Goal: Task Accomplishment & Management: Manage account settings

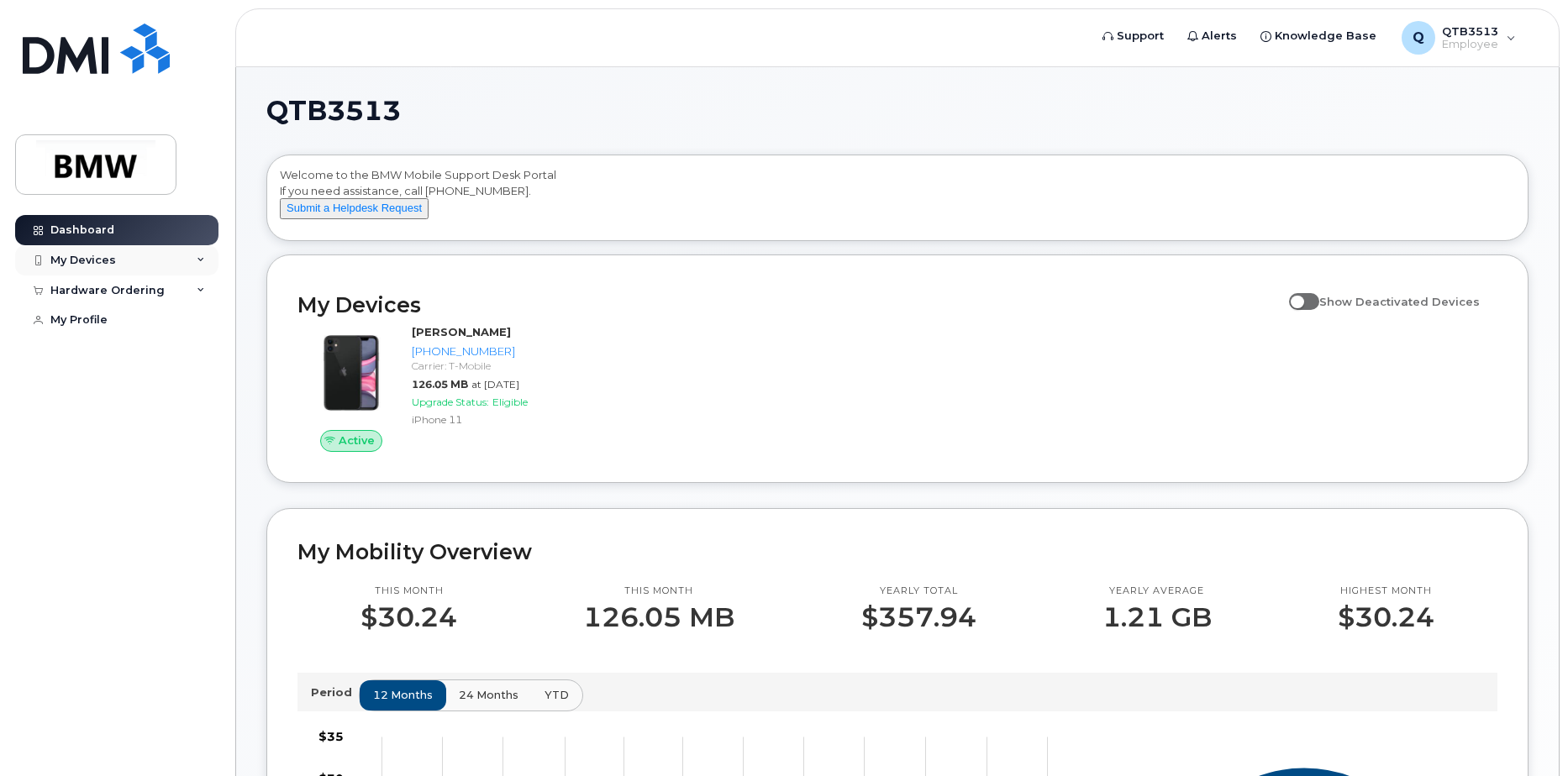
click at [97, 263] on div "My Devices" at bounding box center [83, 260] width 65 height 13
click at [102, 291] on div "Add Device" at bounding box center [90, 292] width 66 height 15
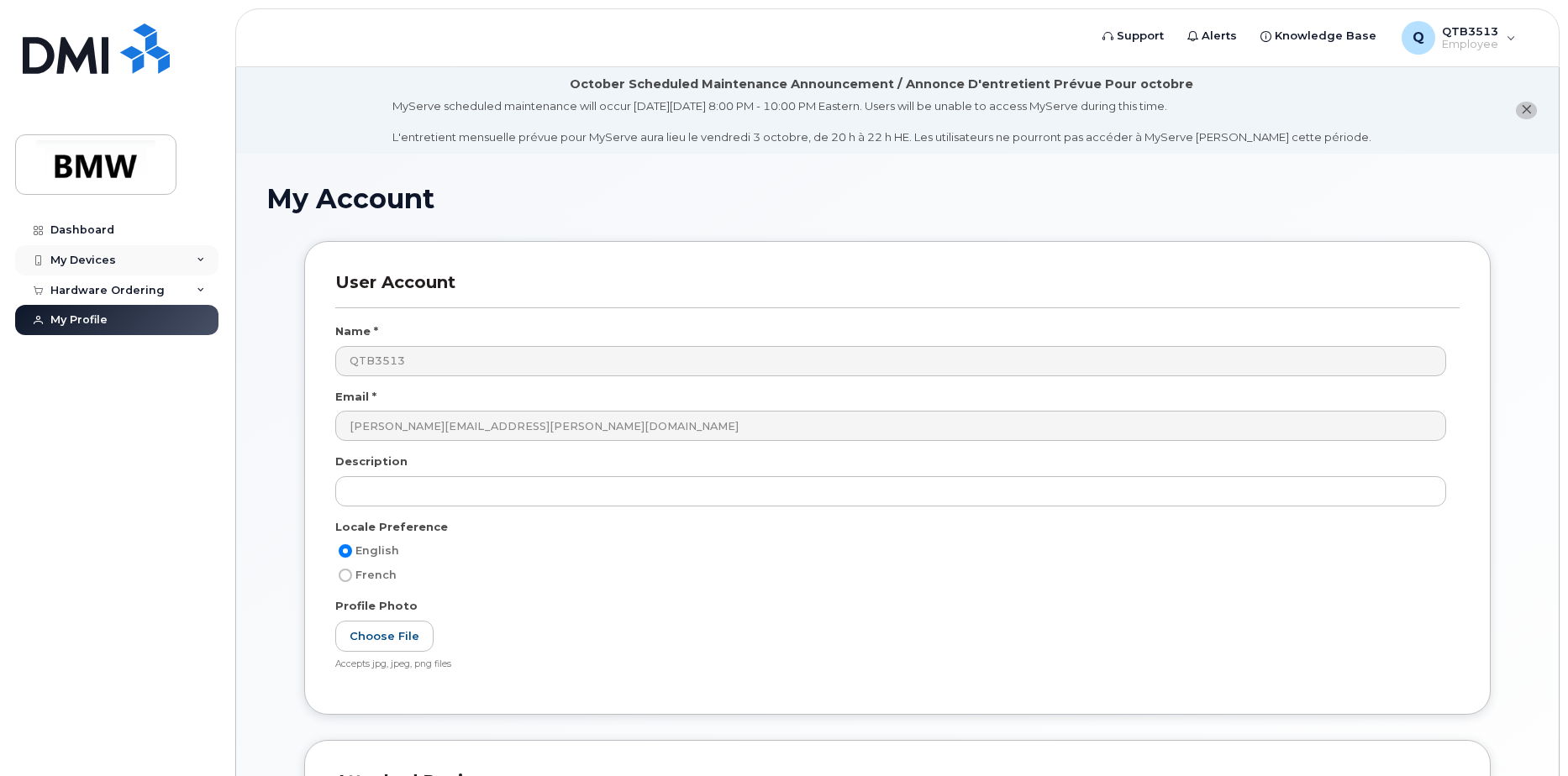
click at [157, 264] on div "My Devices" at bounding box center [116, 260] width 203 height 30
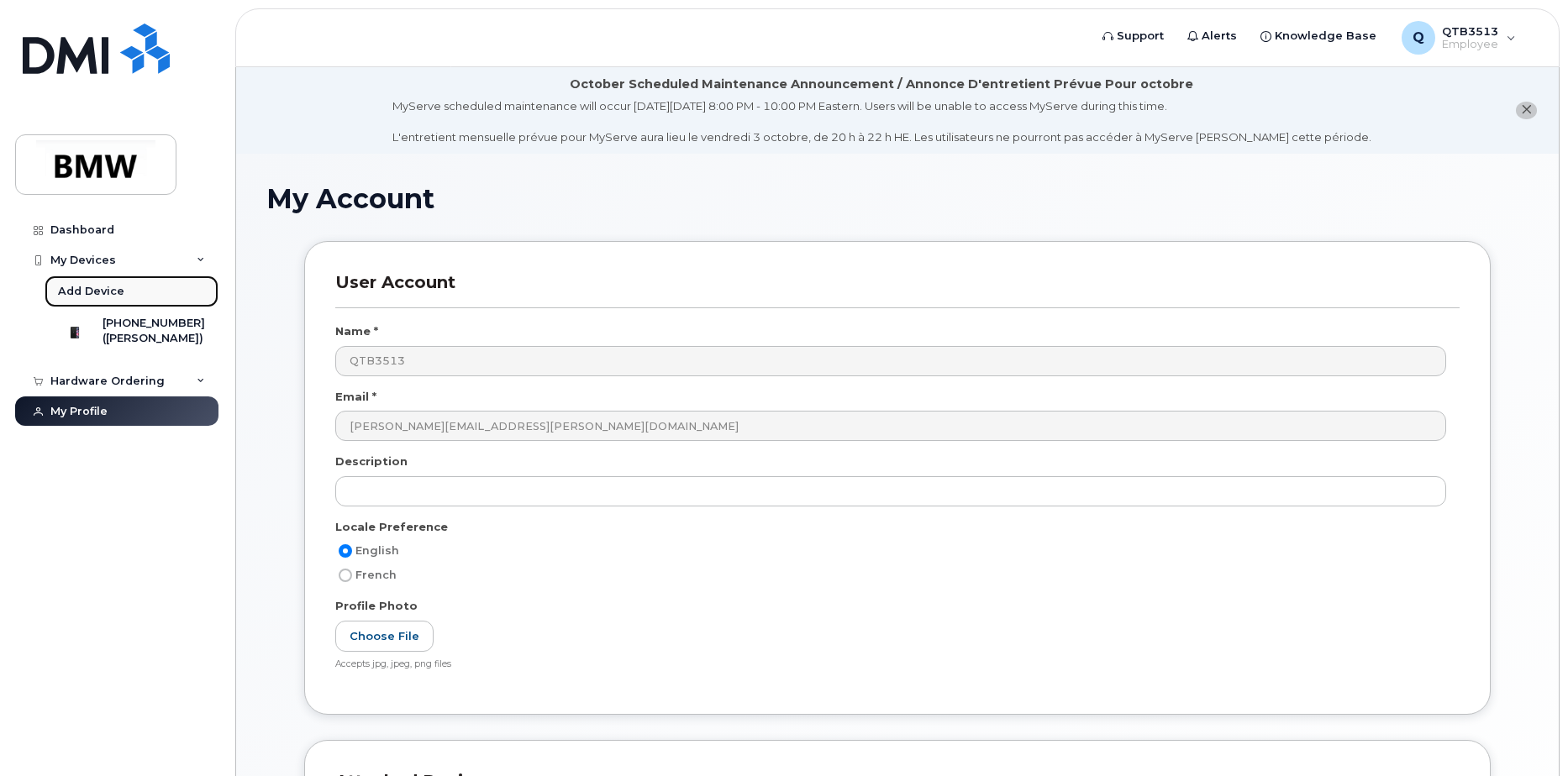
click at [110, 295] on div "Add Device" at bounding box center [90, 292] width 66 height 15
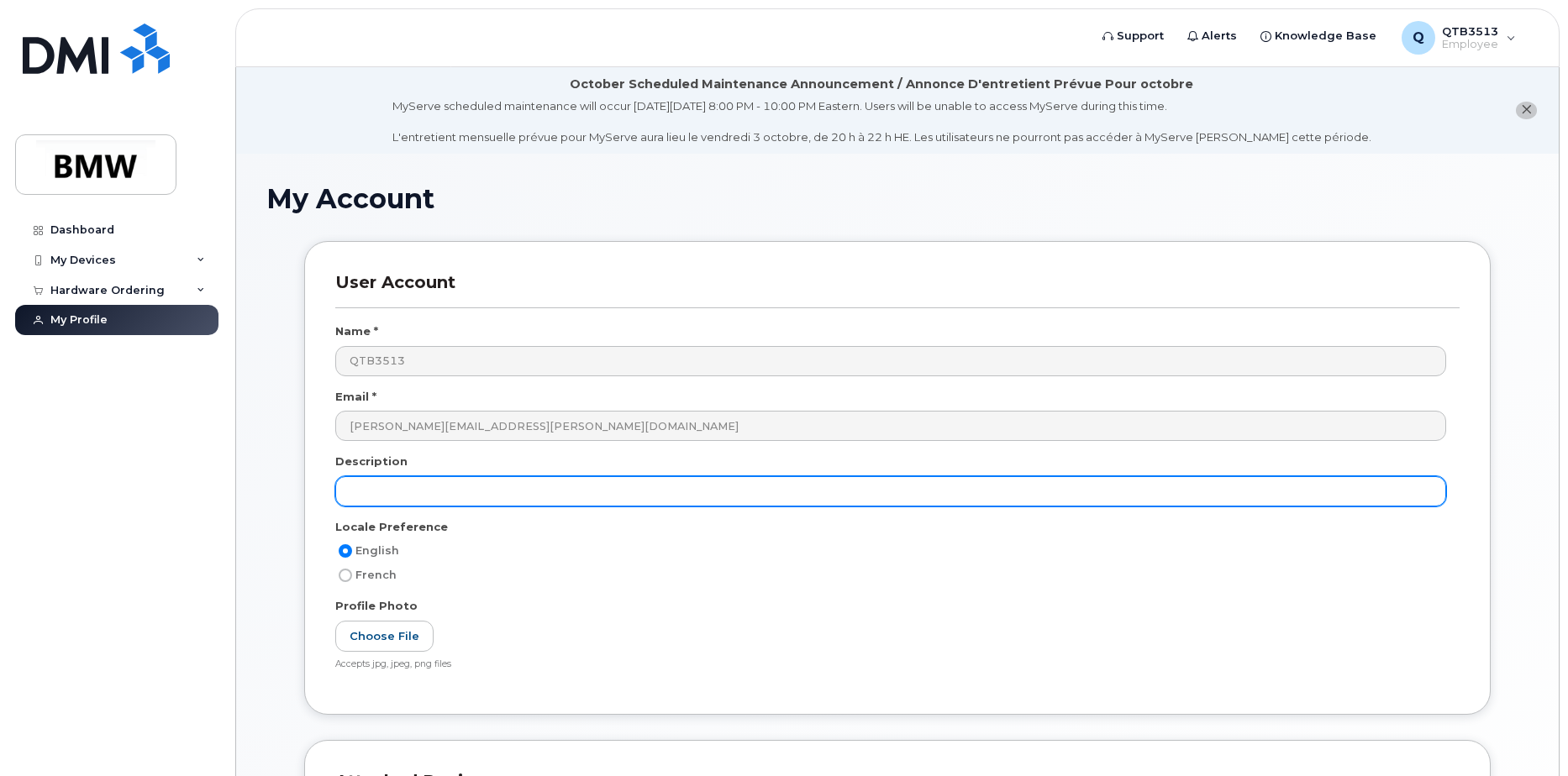
click at [404, 494] on input "text" at bounding box center [891, 491] width 1111 height 30
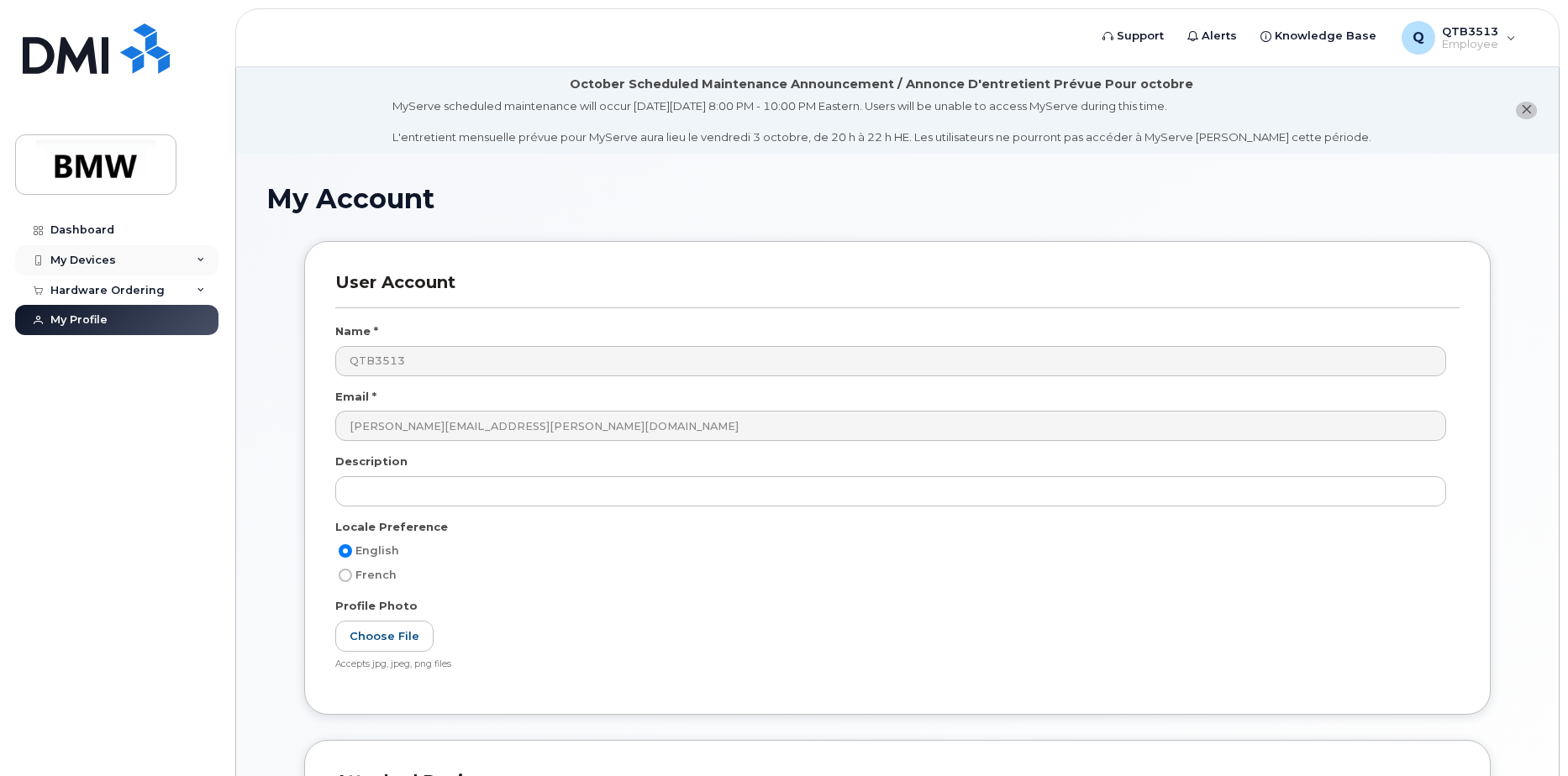
click at [121, 257] on div "My Devices" at bounding box center [116, 260] width 203 height 30
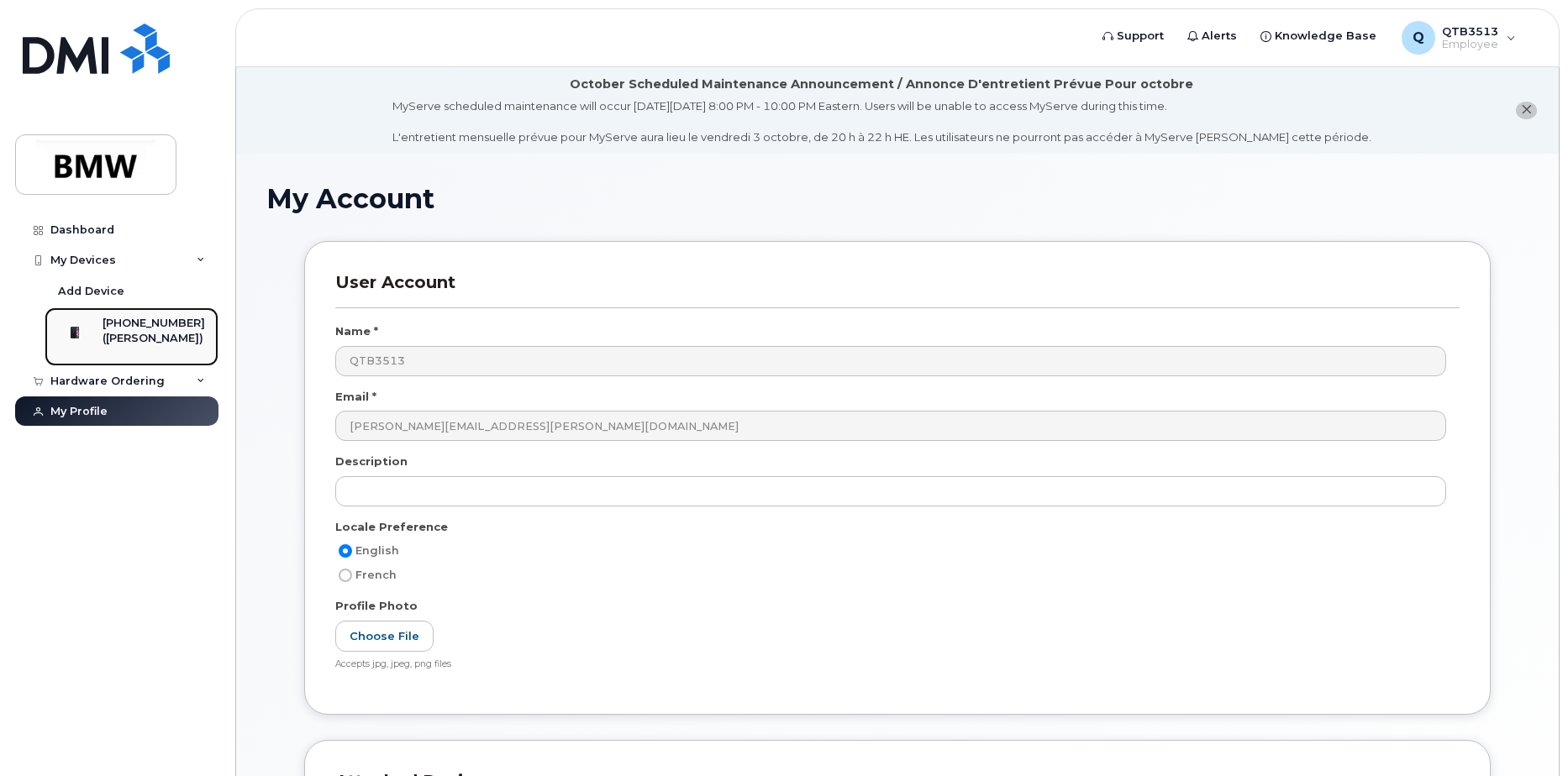
click at [132, 333] on div "([PERSON_NAME])" at bounding box center [154, 338] width 102 height 15
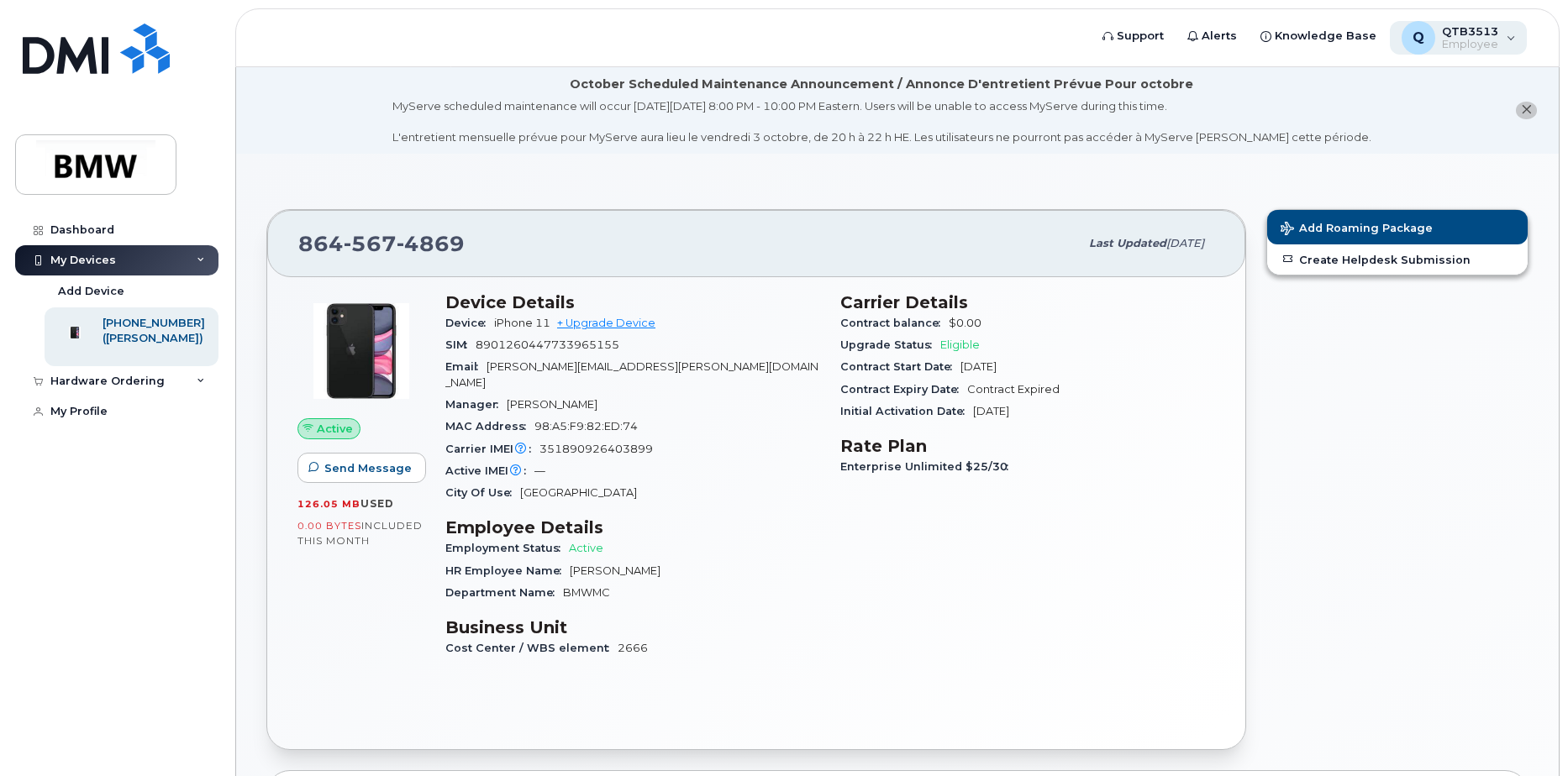
click at [1509, 42] on div "Q QTB3513 Employee" at bounding box center [1459, 38] width 138 height 34
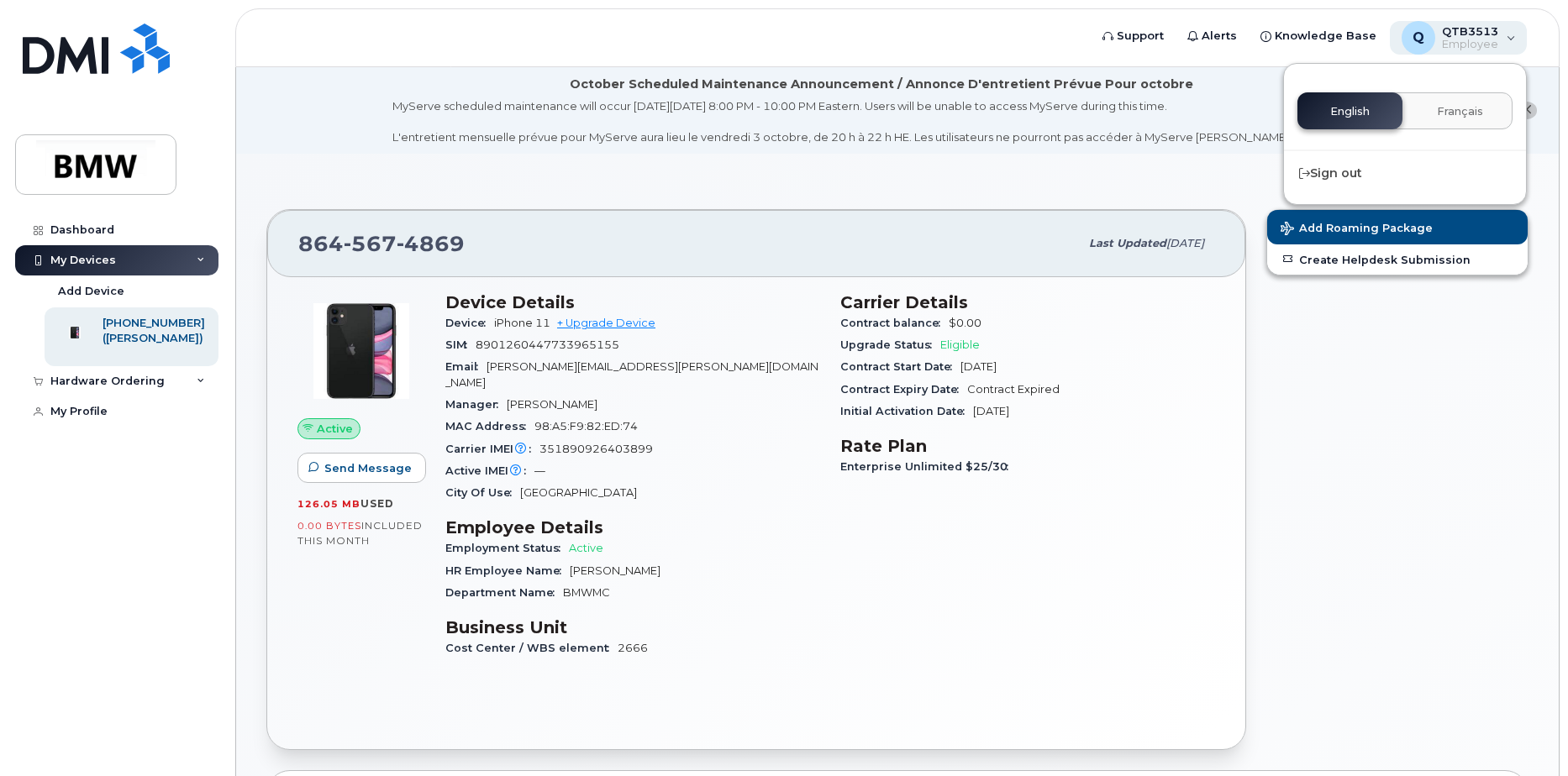
click at [1509, 39] on div "Q QTB3513 Employee" at bounding box center [1459, 38] width 138 height 34
